Goal: Navigation & Orientation: Find specific page/section

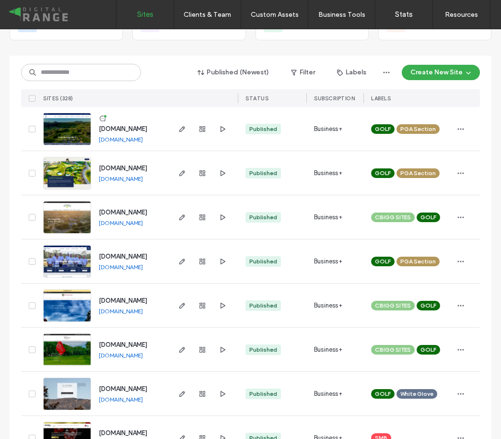
scroll to position [93, 0]
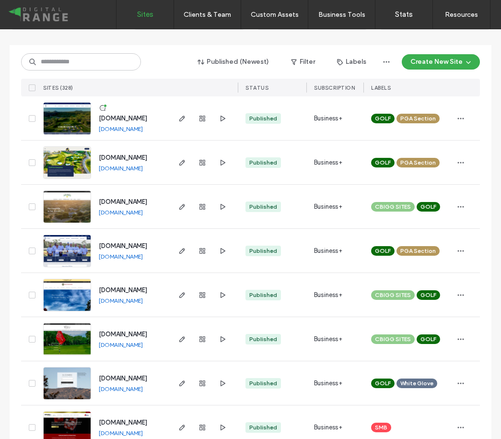
click at [146, 376] on span "[DOMAIN_NAME]" at bounding box center [123, 377] width 48 height 7
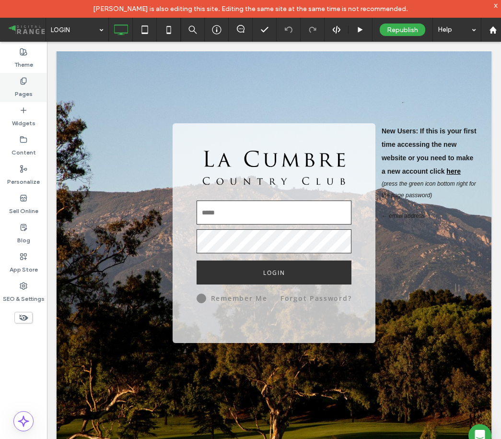
click at [23, 89] on label "Pages" at bounding box center [24, 91] width 18 height 13
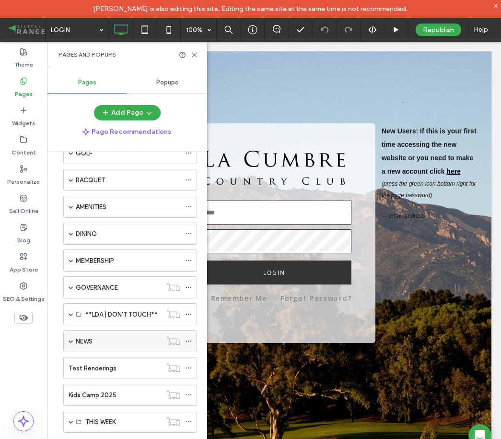
scroll to position [194, 0]
click at [116, 318] on label "**LDA | DON'T TOUCH**" at bounding box center [121, 314] width 72 height 17
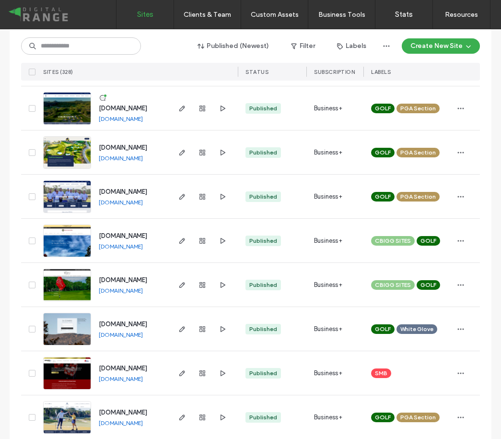
scroll to position [187, 0]
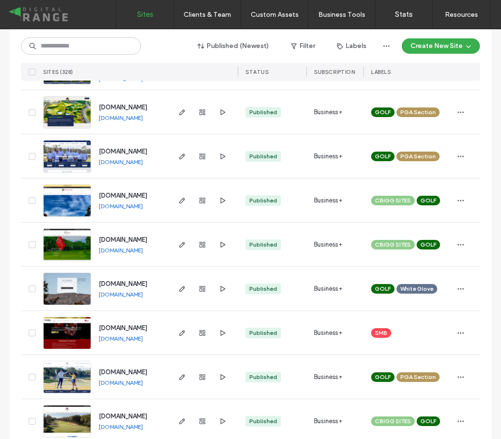
click at [110, 280] on span "[DOMAIN_NAME]" at bounding box center [123, 283] width 48 height 7
